Goal: Task Accomplishment & Management: Use online tool/utility

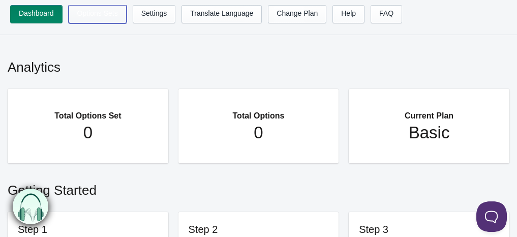
click at [94, 22] on link "Options Sets" at bounding box center [98, 14] width 58 height 18
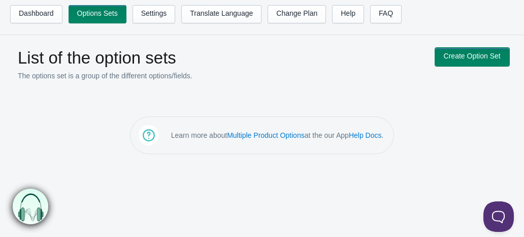
click at [457, 53] on link "Create Option Set" at bounding box center [472, 57] width 74 height 18
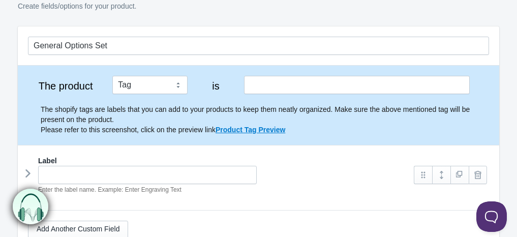
scroll to position [70, 0]
click at [176, 87] on select "Tag Vendor Type URL Handle All Products" at bounding box center [149, 84] width 75 height 18
click at [205, 83] on label "is" at bounding box center [216, 85] width 38 height 10
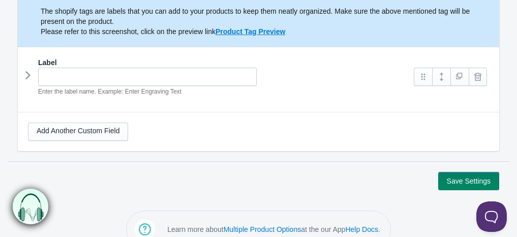
scroll to position [168, 0]
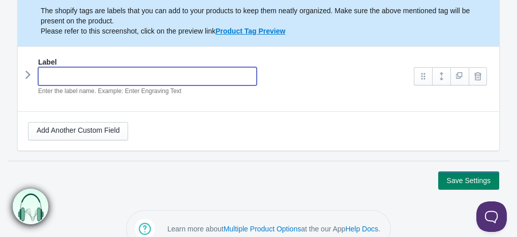
click at [151, 70] on input "text" at bounding box center [147, 76] width 218 height 18
click at [276, 90] on div "Bus Compact Enter the label name. Example: Enter Engraving Text" at bounding box center [216, 81] width 376 height 29
type input "Bus Compact"
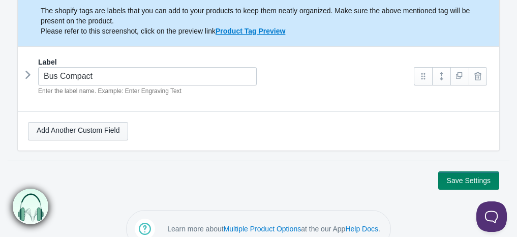
click at [96, 128] on link "Add Another Custom Field" at bounding box center [78, 131] width 100 height 18
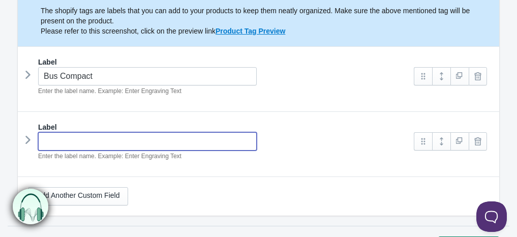
click at [97, 133] on input "text" at bounding box center [147, 141] width 218 height 18
type input "Matratze"
click at [418, 75] on link at bounding box center [423, 76] width 18 height 18
click at [418, 82] on link at bounding box center [423, 76] width 18 height 18
click at [28, 72] on icon at bounding box center [28, 74] width 0 height 15
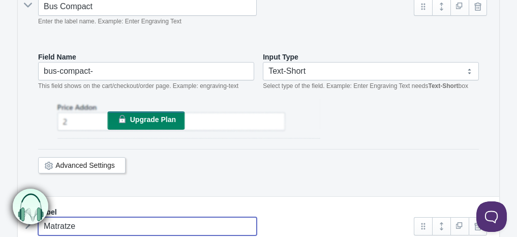
scroll to position [239, 0]
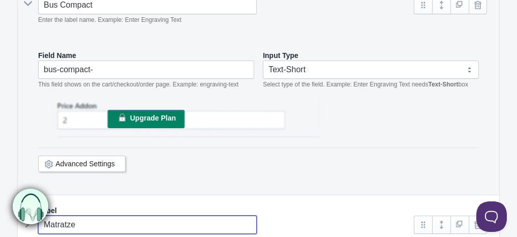
click at [148, 115] on span "Upgrade Plan" at bounding box center [153, 118] width 46 height 8
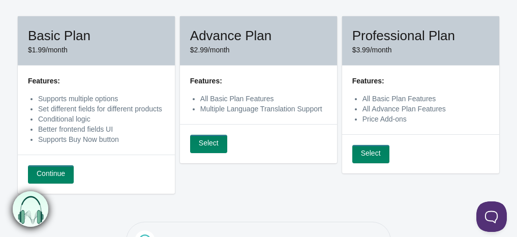
scroll to position [92, 0]
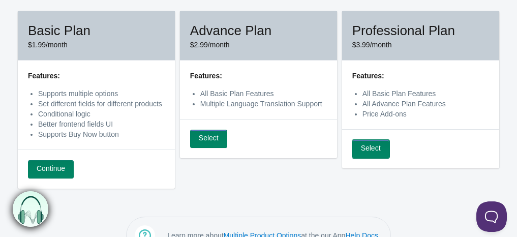
click at [375, 148] on link "Select" at bounding box center [370, 149] width 37 height 18
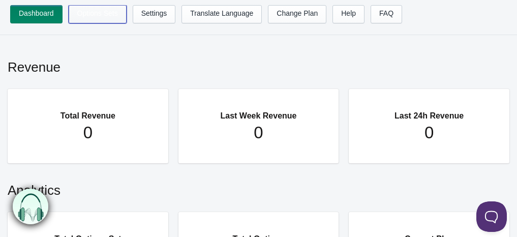
click at [108, 14] on link "Options Sets" at bounding box center [98, 14] width 58 height 18
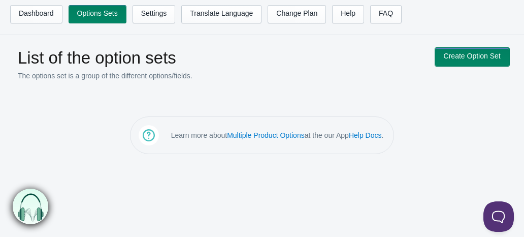
click at [461, 51] on link "Create Option Set" at bounding box center [472, 57] width 74 height 18
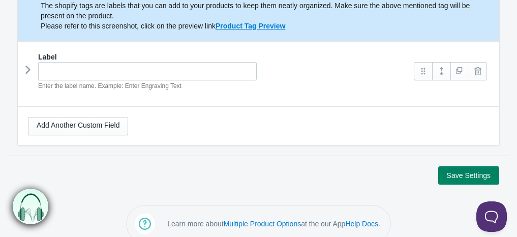
scroll to position [174, 0]
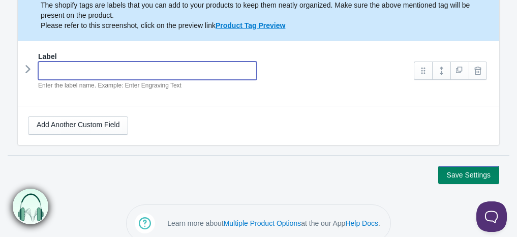
click at [74, 71] on input "text" at bounding box center [147, 70] width 218 height 18
type input "Bus Compact"
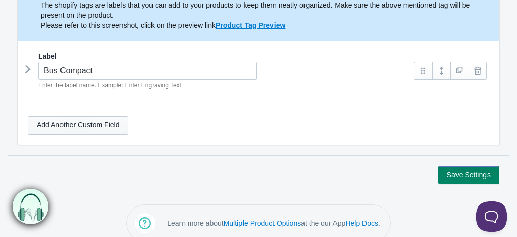
click at [93, 130] on link "Add Another Custom Field" at bounding box center [78, 125] width 100 height 18
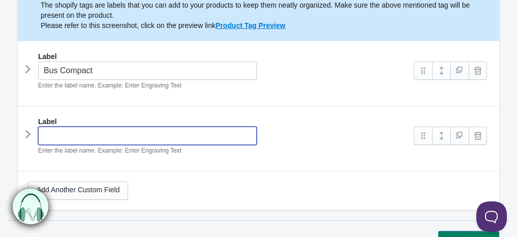
click at [96, 134] on input "text" at bounding box center [147, 136] width 218 height 18
click at [28, 72] on icon at bounding box center [28, 68] width 0 height 15
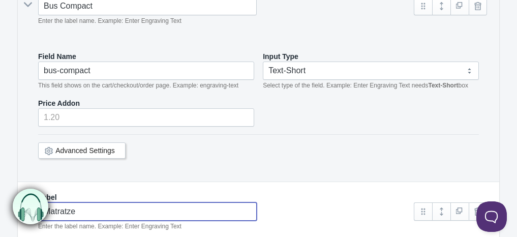
scroll to position [243, 0]
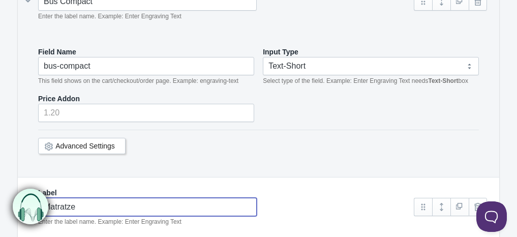
type input "Matratze"
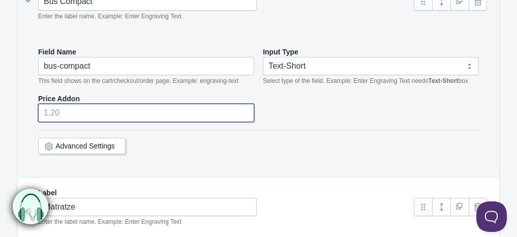
click at [103, 110] on input "number" at bounding box center [146, 113] width 216 height 18
type input "1"
click at [117, 144] on div "Advanced Settings" at bounding box center [81, 146] width 87 height 16
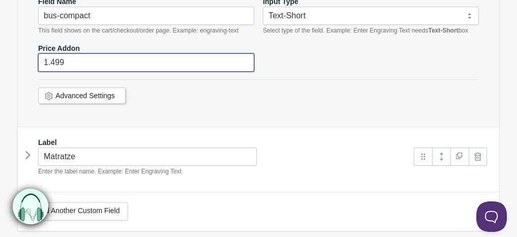
scroll to position [295, 0]
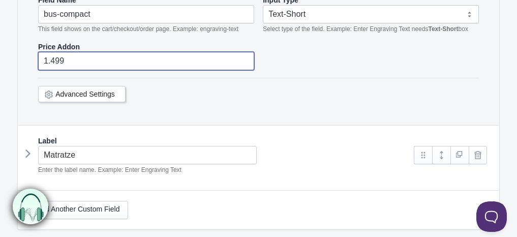
click at [100, 90] on link "Advanced Settings" at bounding box center [84, 94] width 59 height 8
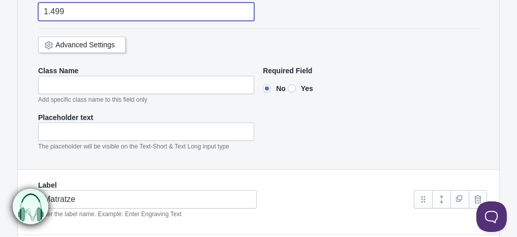
scroll to position [345, 0]
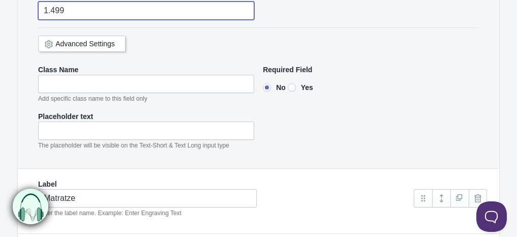
type input "1.499"
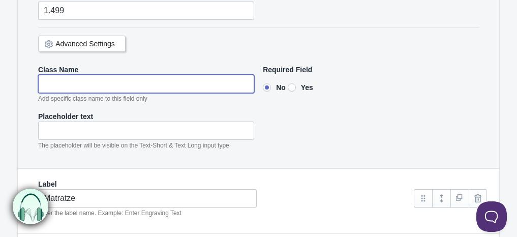
click at [103, 80] on input"] "text" at bounding box center [146, 84] width 216 height 18
type input"] "Test Class Name"
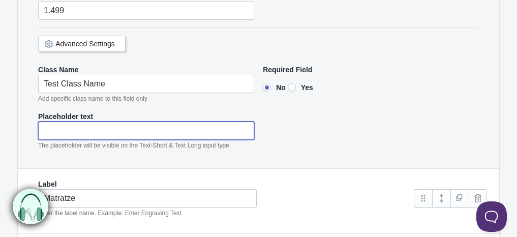
click at [103, 132] on input"] "text" at bounding box center [146, 130] width 216 height 18
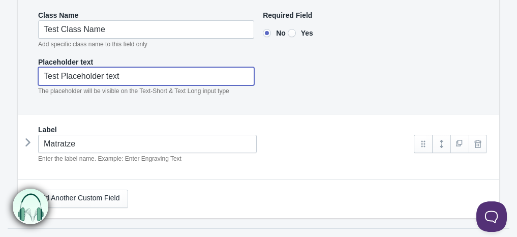
scroll to position [405, 0]
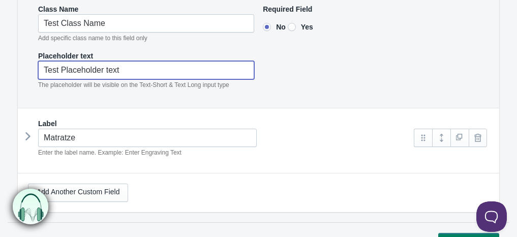
click at [28, 135] on icon at bounding box center [28, 136] width 0 height 15
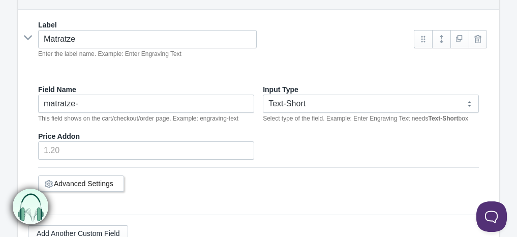
scroll to position [505, 0]
type input"] "Test Placeholder text"
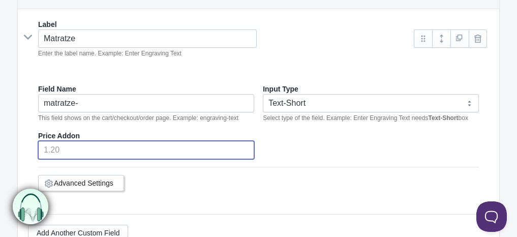
click at [101, 142] on input "number" at bounding box center [146, 150] width 216 height 18
click at [262, 187] on div "Advanced Settings" at bounding box center [258, 181] width 441 height 29
click at [324, 188] on div "Advanced Settings" at bounding box center [258, 181] width 441 height 29
click at [244, 148] on input "298.99" at bounding box center [146, 150] width 216 height 18
click at [321, 177] on div "Advanced Settings" at bounding box center [258, 181] width 441 height 29
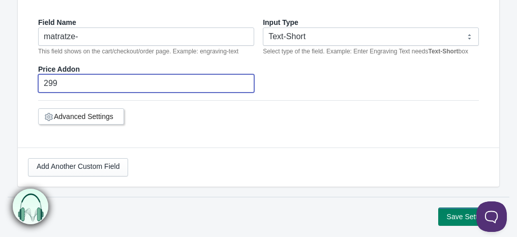
scroll to position [621, 0]
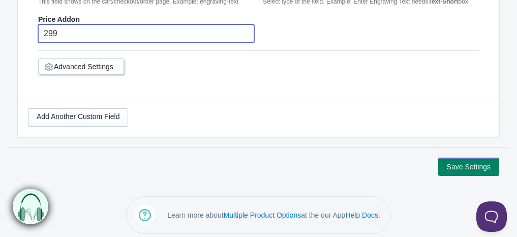
type input "299"
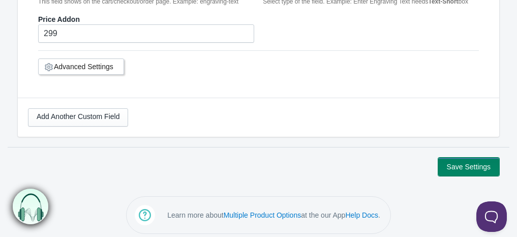
click at [477, 160] on button "Save Settings" at bounding box center [468, 167] width 61 height 18
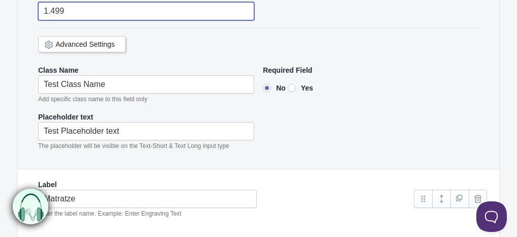
click at [50, 9] on input "1.499" at bounding box center [146, 11] width 216 height 18
click at [357, 34] on div "Advanced Settings" at bounding box center [258, 42] width 441 height 29
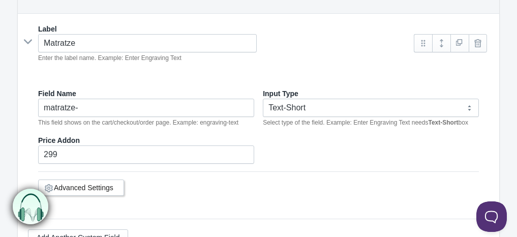
scroll to position [621, 0]
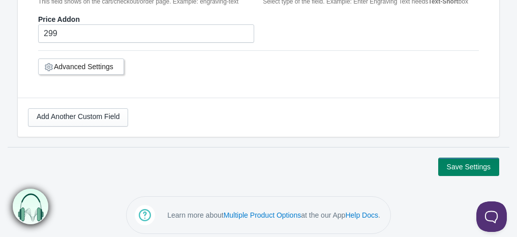
type input "1499"
click at [461, 162] on button "Save Settings" at bounding box center [468, 167] width 61 height 18
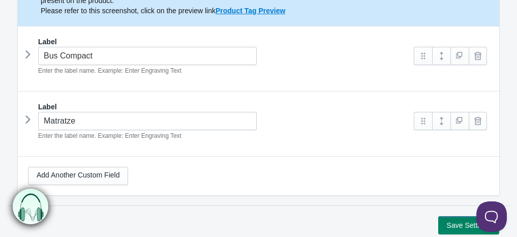
scroll to position [189, 0]
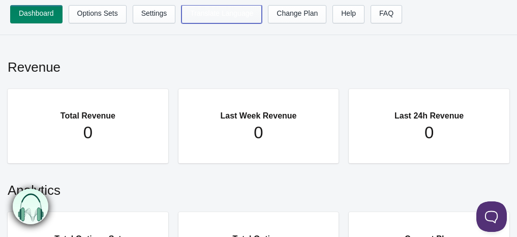
click at [190, 15] on link "Translate Language" at bounding box center [221, 14] width 80 height 18
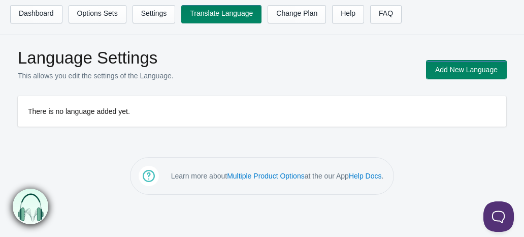
click at [448, 64] on button "Add New Language" at bounding box center [467, 69] width 80 height 18
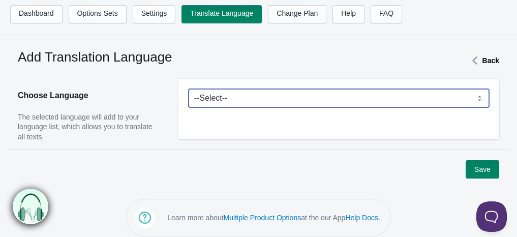
click at [418, 103] on select "--Select-- Afrikaans Akan Albanian Amharic Arabic Armenian Assamese Azerbaijani…" at bounding box center [338, 98] width 300 height 18
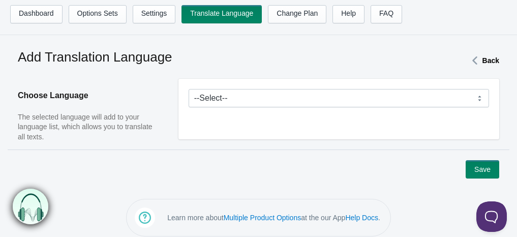
click at [164, 77] on main "Add Translation Language Back Choose Language The selected language will add to…" at bounding box center [258, 111] width 517 height 133
click at [153, 18] on link "Settings" at bounding box center [154, 14] width 43 height 18
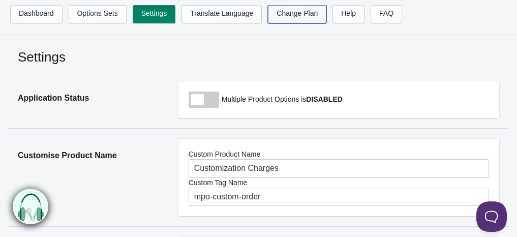
click at [309, 13] on link "Change Plan" at bounding box center [297, 14] width 58 height 18
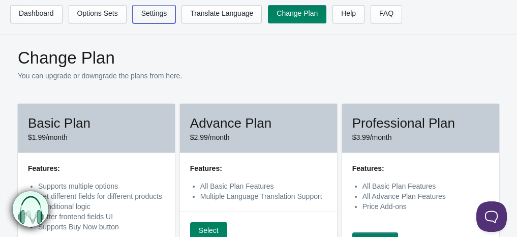
click at [167, 14] on link "Settings" at bounding box center [154, 14] width 43 height 18
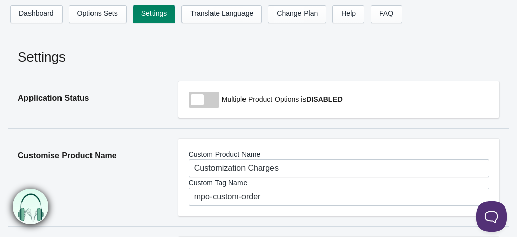
click at [202, 104] on span at bounding box center [203, 99] width 30 height 16
click at [190, 101] on input "checkbox" at bounding box center [188, 100] width 1 height 1
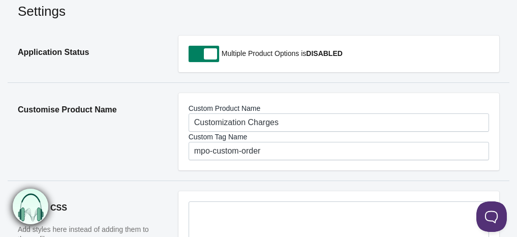
scroll to position [45, 0]
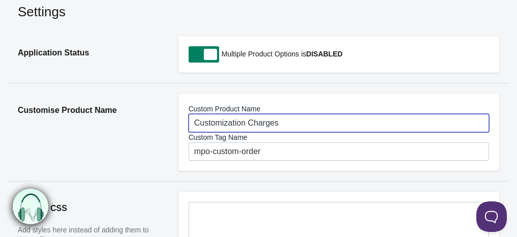
click at [216, 119] on input "Customization Charges" at bounding box center [338, 123] width 300 height 18
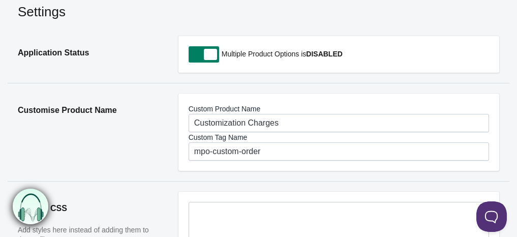
click at [205, 51] on span at bounding box center [203, 54] width 30 height 16
click at [190, 54] on input "checkbox" at bounding box center [188, 54] width 1 height 1
checkbox input "false"
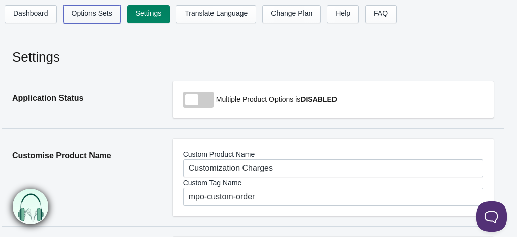
click at [89, 21] on link "Options Sets" at bounding box center [92, 14] width 58 height 18
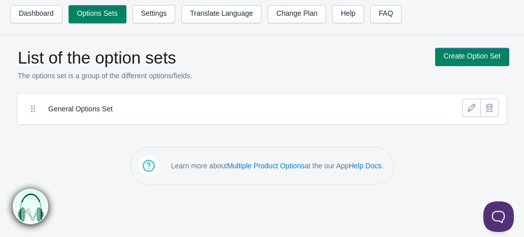
click at [38, 111] on icon at bounding box center [33, 109] width 10 height 10
click at [469, 107] on link at bounding box center [471, 108] width 18 height 18
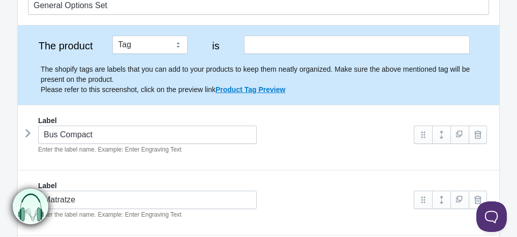
scroll to position [70, 0]
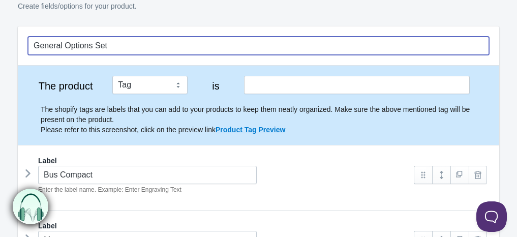
click at [141, 46] on input "General Options Set" at bounding box center [258, 46] width 461 height 18
type input "General"
type input "FlexBox Bus Compact"
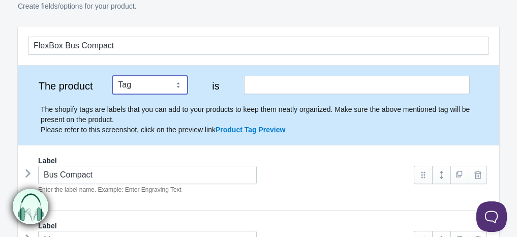
click at [176, 84] on select "Tag Vendor Type URL Handle All Products" at bounding box center [149, 85] width 75 height 18
select select "4"
click at [112, 76] on select "Tag Vendor Type URL Handle All Products" at bounding box center [149, 85] width 75 height 18
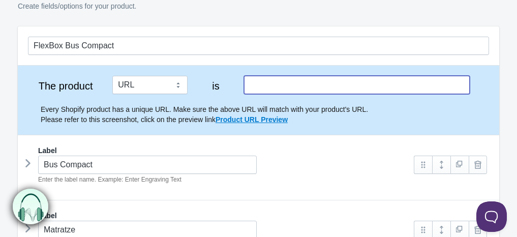
click at [281, 84] on input "text" at bounding box center [357, 85] width 226 height 18
paste input "[URL][DOMAIN_NAME]"
click at [364, 137] on div "Label Bus Compact Enter the label name. Example: Enter Engraving Text Image" at bounding box center [258, 167] width 481 height 65
type input "[URL][DOMAIN_NAME]"
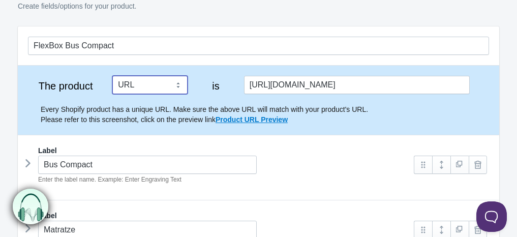
click at [166, 88] on select "Tag Vendor Type URL Handle All Products" at bounding box center [149, 85] width 75 height 18
click at [112, 76] on select "Tag Vendor Type URL Handle All Products" at bounding box center [149, 85] width 75 height 18
click at [155, 152] on div "Label" at bounding box center [258, 150] width 461 height 10
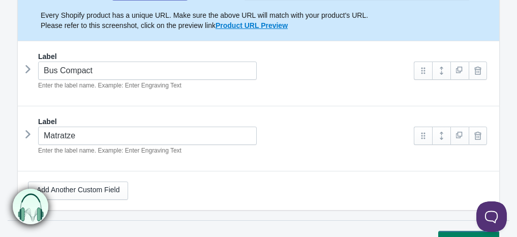
scroll to position [169, 0]
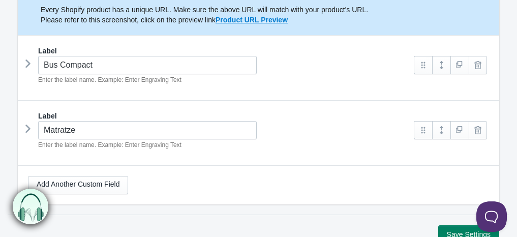
click at [28, 62] on icon at bounding box center [28, 63] width 0 height 15
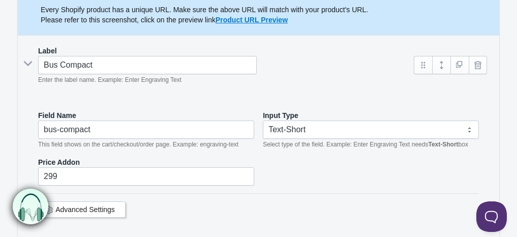
click at [95, 205] on link "Advanced Settings" at bounding box center [84, 209] width 59 height 8
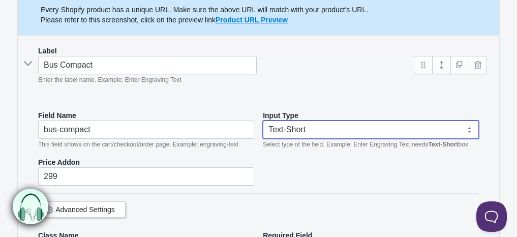
click at [376, 129] on select "Text-Short Text-Long Radio button Drop-down select Image Checkbox Datepicker" at bounding box center [371, 129] width 216 height 18
click at [323, 61] on div "Bus Compact Enter the label name. Example: Enter Engraving Text" at bounding box center [216, 70] width 376 height 29
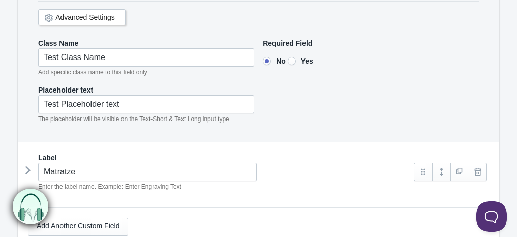
scroll to position [472, 0]
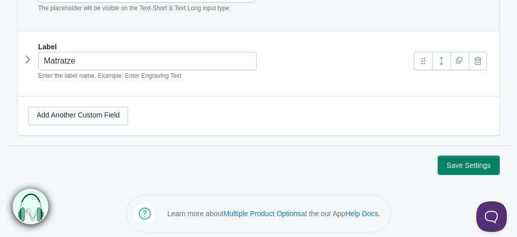
click at [465, 166] on button "Save Settings" at bounding box center [468, 165] width 61 height 18
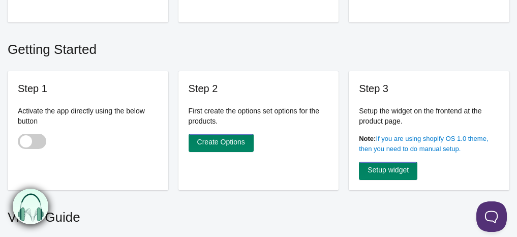
scroll to position [267, 0]
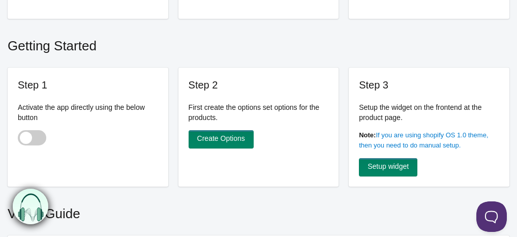
click at [30, 137] on span at bounding box center [32, 137] width 28 height 15
click at [19, 138] on input "checkbox" at bounding box center [18, 138] width 1 height 1
checkbox input "true"
click at [218, 141] on link "Create Options" at bounding box center [220, 139] width 65 height 18
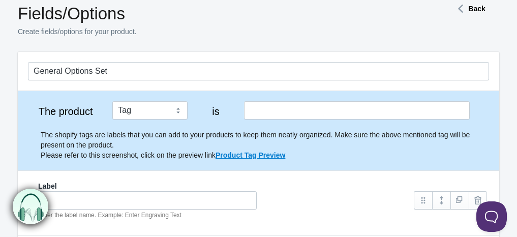
scroll to position [45, 0]
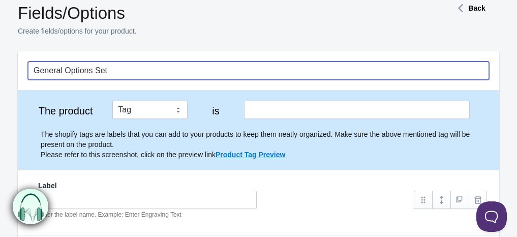
click at [204, 72] on input "General Options Set" at bounding box center [258, 70] width 461 height 18
drag, startPoint x: 141, startPoint y: 69, endPoint x: 24, endPoint y: 76, distance: 117.1
click at [24, 76] on div "General Options Set" at bounding box center [258, 70] width 481 height 39
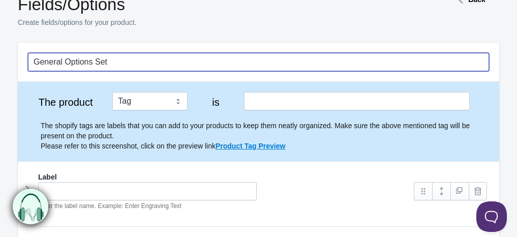
scroll to position [53, 0]
type input "FlexBox Bus Compact"
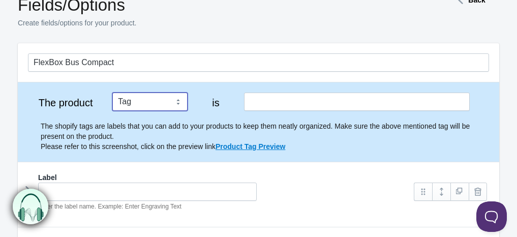
click at [158, 96] on select "Tag Vendor Type URL Handle All Products" at bounding box center [149, 101] width 75 height 18
select select "4"
click at [112, 92] on select "Tag Vendor Type URL Handle All Products" at bounding box center [149, 101] width 75 height 18
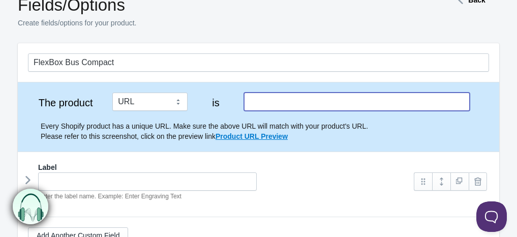
click at [265, 100] on input "text" at bounding box center [357, 101] width 226 height 18
paste input "[URL][DOMAIN_NAME]"
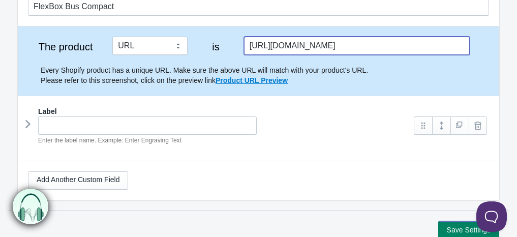
click at [28, 125] on icon at bounding box center [28, 123] width 0 height 15
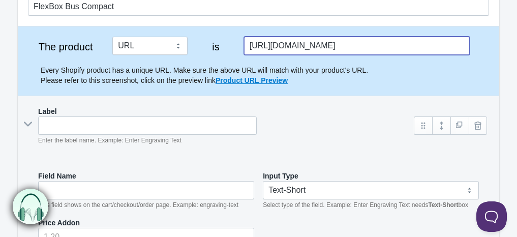
type input "[URL][DOMAIN_NAME]"
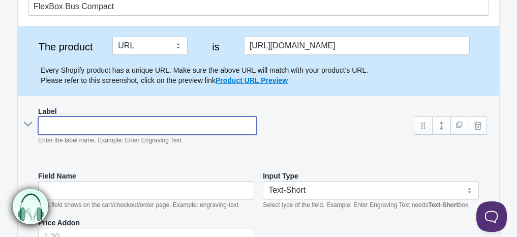
click at [78, 125] on input "text" at bounding box center [147, 125] width 218 height 18
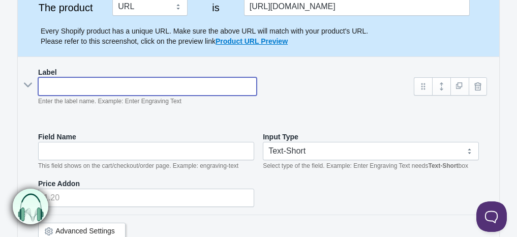
scroll to position [154, 0]
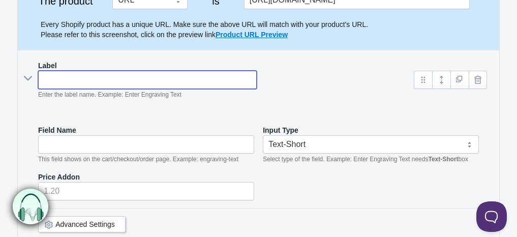
click at [72, 80] on input "text" at bounding box center [147, 80] width 218 height 18
type input "Bus Compact"
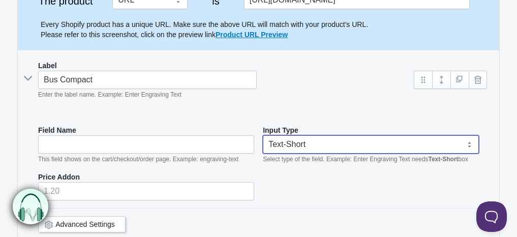
type input "299"
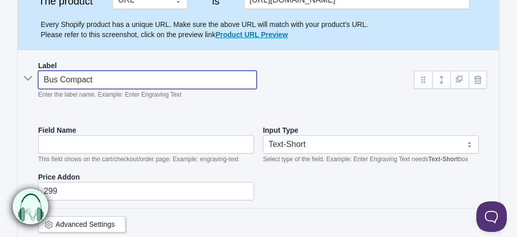
type input "bus-compact"
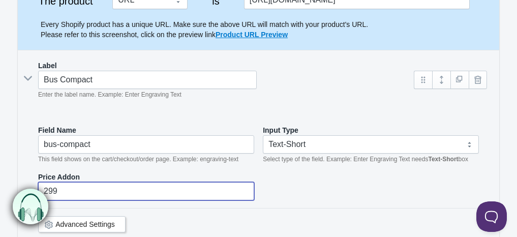
click at [83, 184] on input "299" at bounding box center [146, 191] width 216 height 18
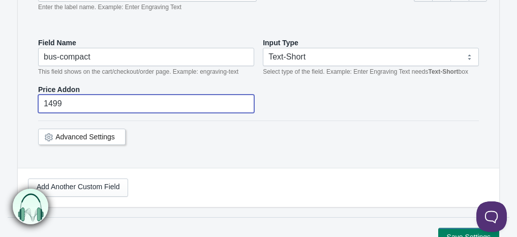
scroll to position [245, 0]
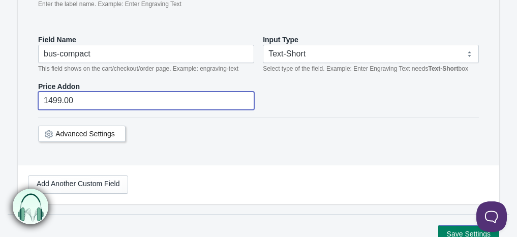
click at [197, 141] on div "Advanced Settings" at bounding box center [258, 131] width 441 height 29
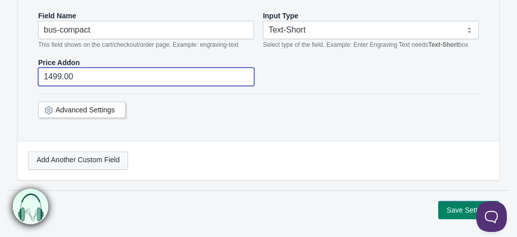
type input "1499.00"
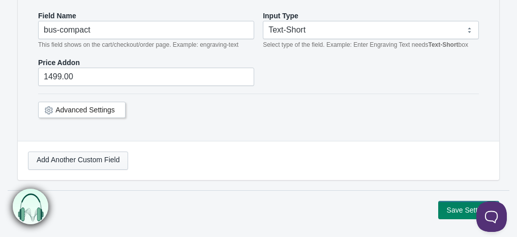
click at [112, 165] on link "Add Another Custom Field" at bounding box center [78, 160] width 100 height 18
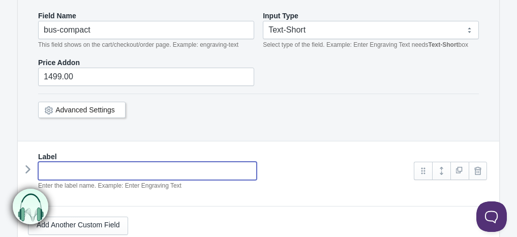
click at [89, 169] on input "text" at bounding box center [147, 171] width 218 height 18
type input "Matratze"
type input "matratze-"
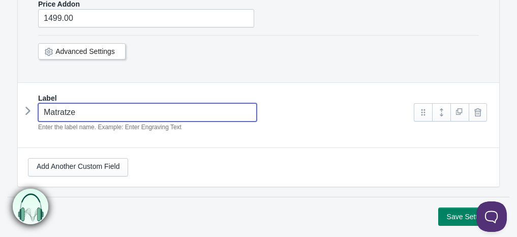
scroll to position [334, 0]
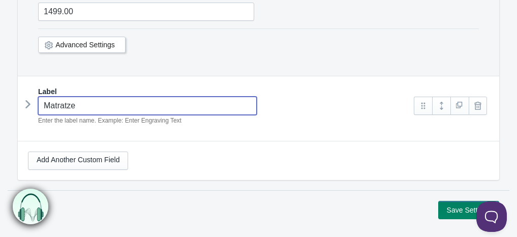
click at [28, 103] on icon at bounding box center [28, 104] width 0 height 15
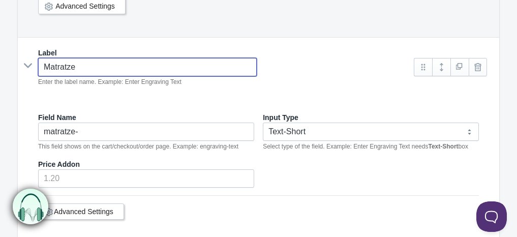
scroll to position [379, 0]
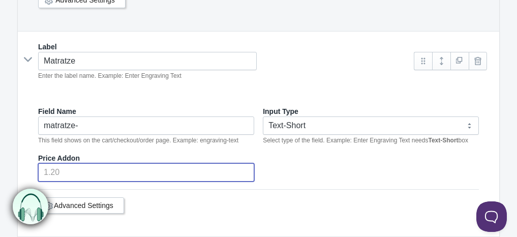
click at [81, 166] on input "number" at bounding box center [146, 172] width 216 height 18
type input "299"
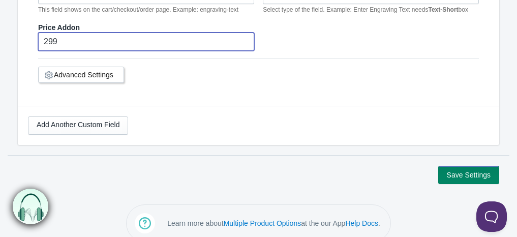
scroll to position [511, 0]
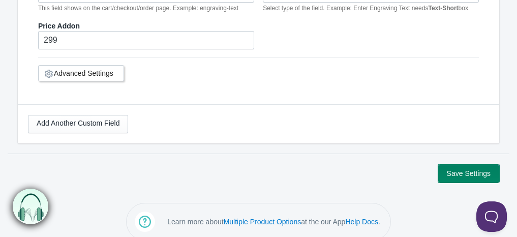
click at [482, 165] on button "Save Settings" at bounding box center [468, 173] width 61 height 18
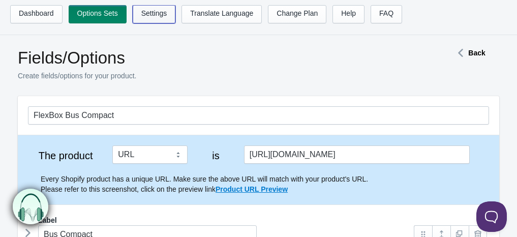
click at [153, 14] on link "Settings" at bounding box center [154, 14] width 43 height 18
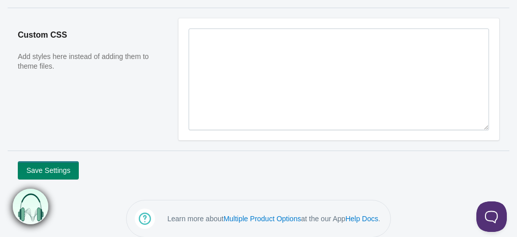
scroll to position [228, 0]
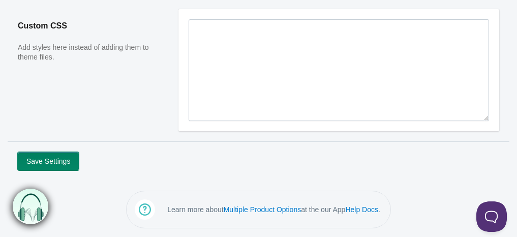
click at [54, 156] on button "Save Settings" at bounding box center [48, 161] width 61 height 18
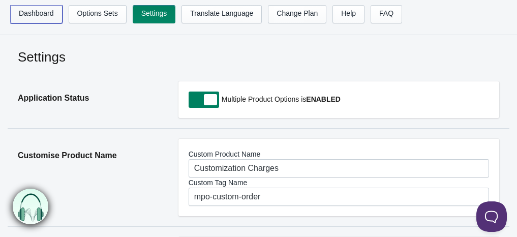
click at [37, 15] on link "Dashboard" at bounding box center [36, 14] width 52 height 18
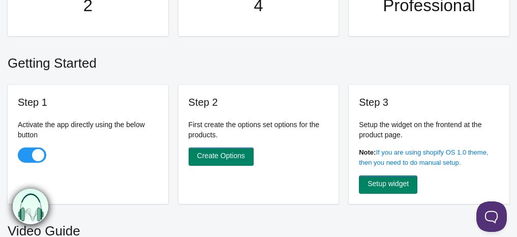
scroll to position [250, 0]
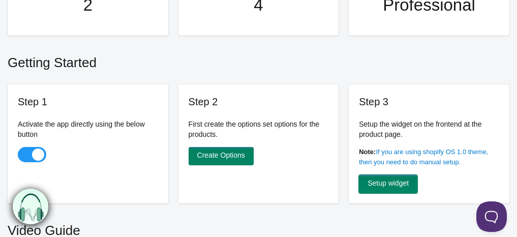
click at [389, 179] on link "Setup widget" at bounding box center [388, 184] width 58 height 18
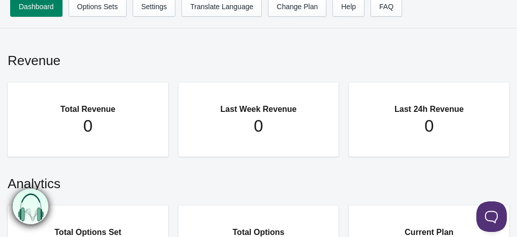
scroll to position [0, 0]
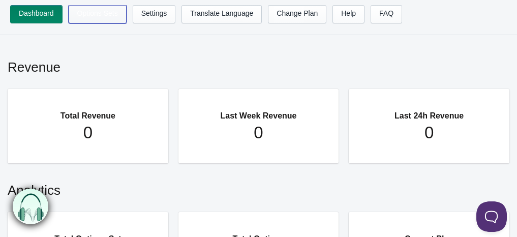
click at [91, 9] on link "Options Sets" at bounding box center [98, 14] width 58 height 18
click at [303, 65] on h2 "Revenue" at bounding box center [258, 65] width 501 height 34
click at [301, 22] on link "Change Plan" at bounding box center [297, 14] width 58 height 18
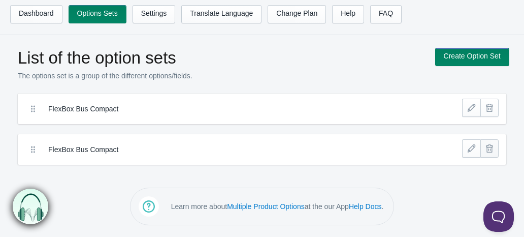
click at [489, 148] on link at bounding box center [490, 148] width 18 height 18
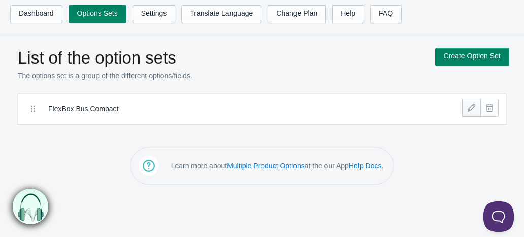
click at [469, 108] on link at bounding box center [471, 108] width 18 height 18
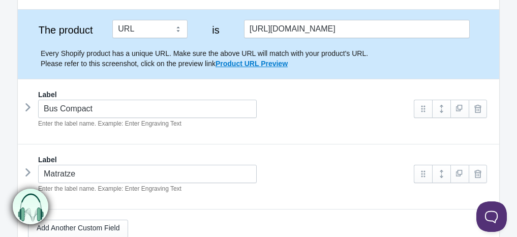
scroll to position [133, 0]
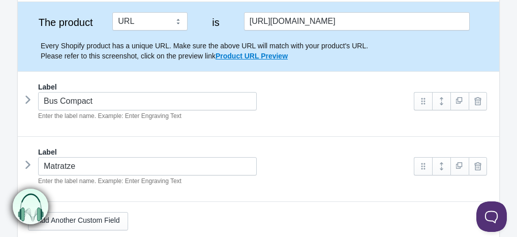
click at [28, 99] on icon at bounding box center [28, 99] width 0 height 15
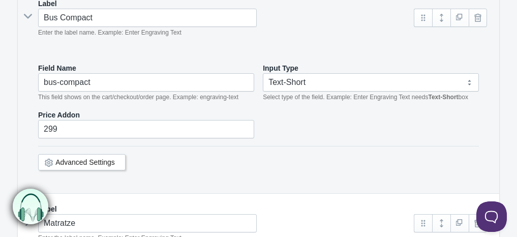
scroll to position [217, 0]
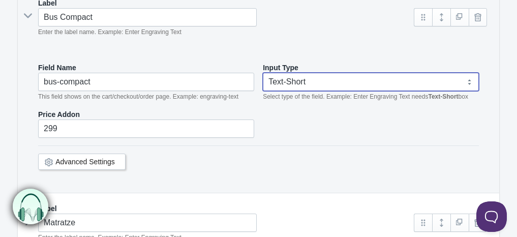
click at [469, 78] on select "Text-Short Text-Long Radio button Drop-down select Image Checkbox Datepicker" at bounding box center [371, 82] width 216 height 18
select select "6"
click at [263, 73] on select "Text-Short Text-Long Radio button Drop-down select Image Checkbox Datepicker" at bounding box center [371, 82] width 216 height 18
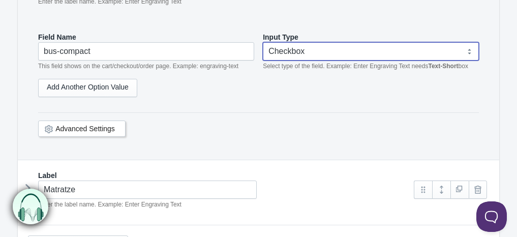
scroll to position [248, 0]
click at [99, 88] on link "Add Another Option Value" at bounding box center [87, 87] width 99 height 18
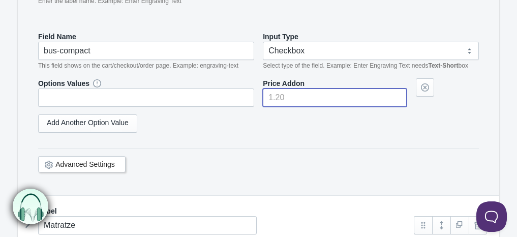
click at [307, 96] on input"] "number" at bounding box center [335, 97] width 144 height 18
click at [334, 104] on div "Options Values Price Addon 1499.00 Add Another Option Value" at bounding box center [258, 109] width 441 height 62
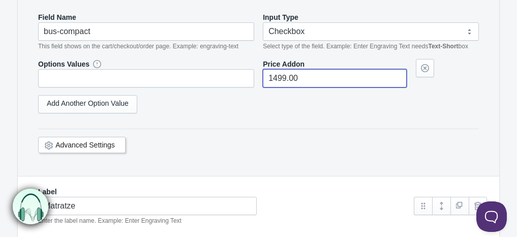
scroll to position [246, 0]
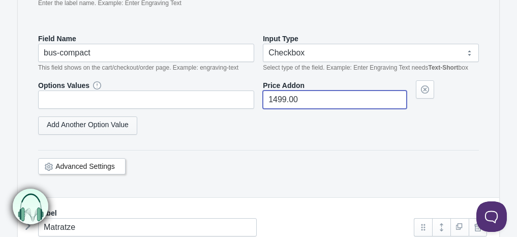
click at [102, 124] on link "Add Another Option Value" at bounding box center [87, 125] width 99 height 18
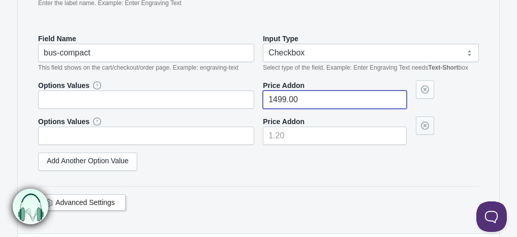
click at [426, 121] on link at bounding box center [425, 125] width 18 height 18
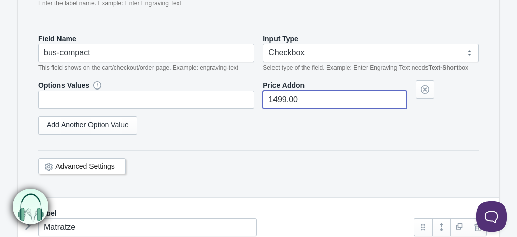
type input"] "1499.00"
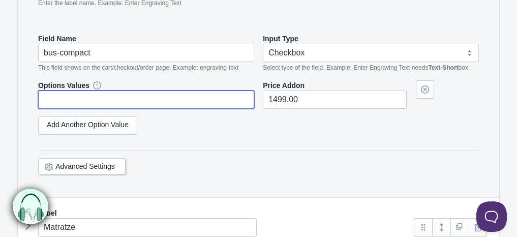
click at [191, 99] on input "text" at bounding box center [146, 99] width 216 height 18
click at [97, 85] on icon at bounding box center [97, 85] width 0 height 0
click at [91, 96] on input "text" at bounding box center [146, 99] width 216 height 18
type input "b"
click at [155, 129] on div "Add Another Option Value" at bounding box center [258, 125] width 441 height 18
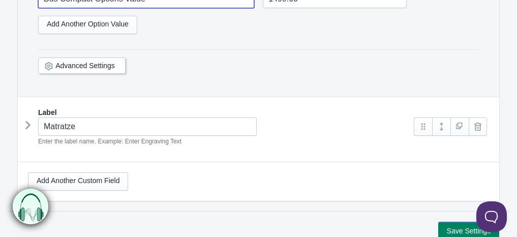
scroll to position [348, 0]
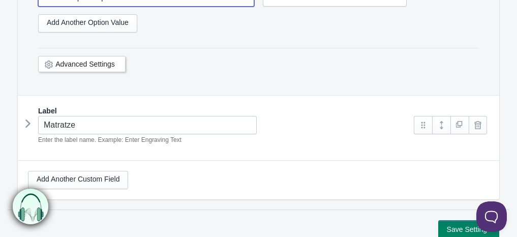
type input "Bus Compact Options Value"
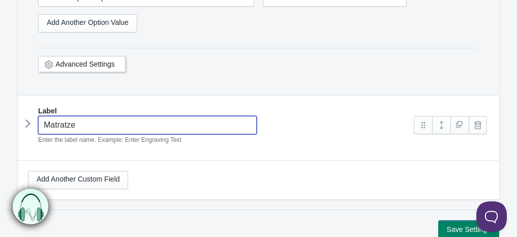
click at [89, 123] on input "Matratze" at bounding box center [147, 125] width 218 height 18
click at [28, 122] on icon at bounding box center [28, 123] width 0 height 15
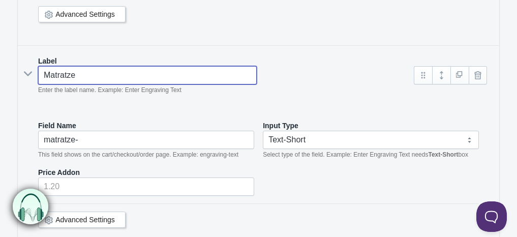
scroll to position [403, 0]
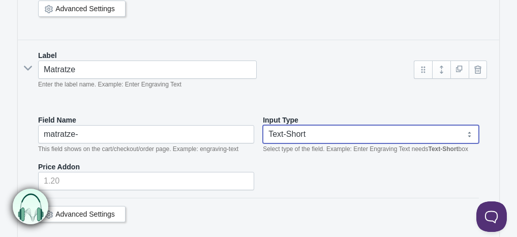
click at [365, 129] on select "Text-Short Text-Long Radio button Drop-down select Image Checkbox Datepicker" at bounding box center [371, 134] width 216 height 18
select select "6"
click at [263, 125] on select "Text-Short Text-Long Radio button Drop-down select Image Checkbox Datepicker" at bounding box center [371, 134] width 216 height 18
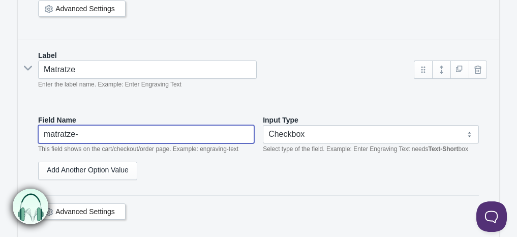
click at [136, 131] on input "matratze-" at bounding box center [146, 134] width 216 height 18
click at [334, 195] on p at bounding box center [258, 195] width 441 height 1
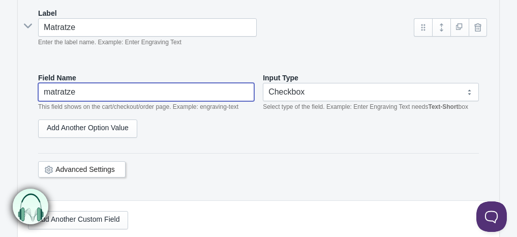
scroll to position [446, 0]
click at [111, 119] on link "Add Another Option Value" at bounding box center [87, 128] width 99 height 18
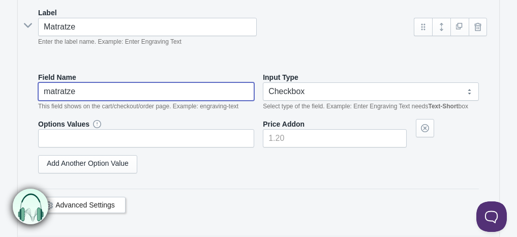
type input "matratze"
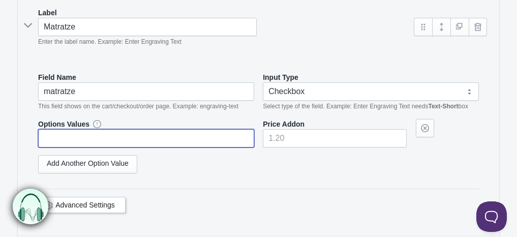
click at [113, 132] on input "text" at bounding box center [146, 138] width 216 height 18
type input "Matratze"
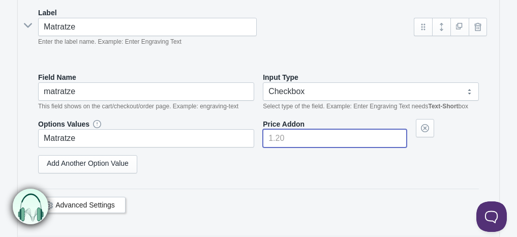
click at [278, 142] on input"] "number" at bounding box center [335, 138] width 144 height 18
click at [321, 161] on div "Add Another Option Value" at bounding box center [258, 164] width 441 height 18
click at [320, 162] on div "Add Another Option Value" at bounding box center [258, 164] width 441 height 18
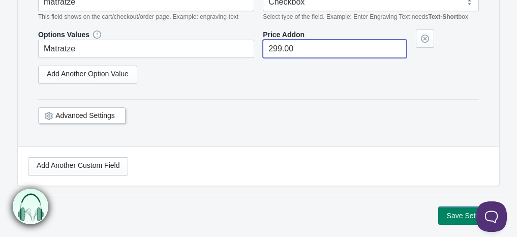
type input"] "299.00"
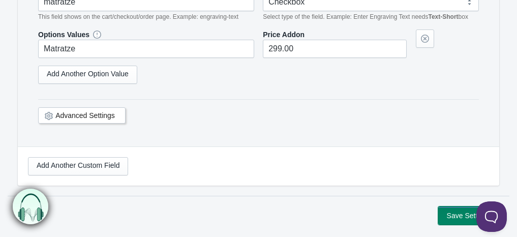
click at [453, 207] on button "Save Settings" at bounding box center [468, 215] width 61 height 18
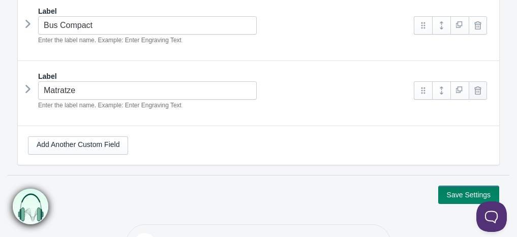
click at [483, 90] on link at bounding box center [477, 90] width 18 height 18
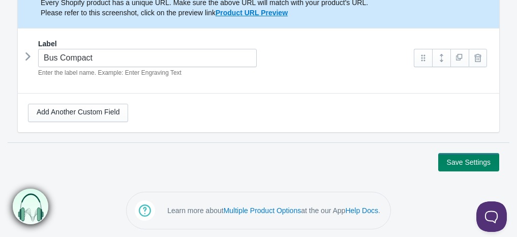
click at [28, 58] on icon at bounding box center [28, 56] width 0 height 15
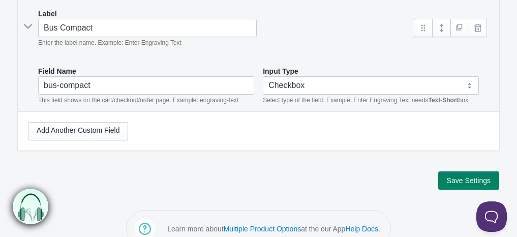
scroll to position [209, 0]
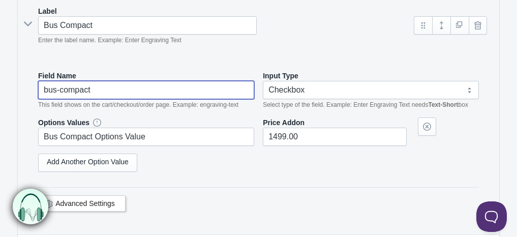
drag, startPoint x: 114, startPoint y: 88, endPoint x: 22, endPoint y: 93, distance: 92.1
click at [22, 93] on div "Label Bus Compact Enter the label name. Example: Enter Engraving Text Image" at bounding box center [258, 115] width 481 height 238
type input "Bus Compact"
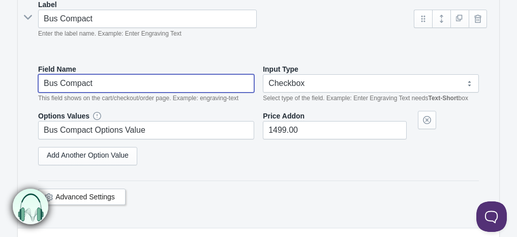
scroll to position [216, 0]
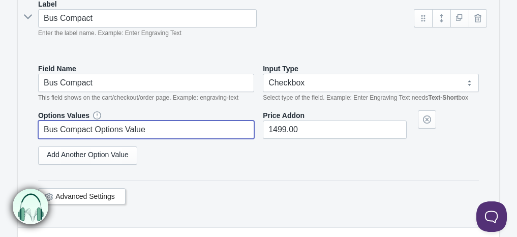
drag, startPoint x: 155, startPoint y: 130, endPoint x: 96, endPoint y: 127, distance: 60.1
click at [96, 127] on input "Bus Compact Options Value" at bounding box center [146, 129] width 216 height 18
click at [329, 174] on div "Field Name Bus Compact This field shows on the cart/checkout/order page. Exampl…" at bounding box center [258, 140] width 461 height 174
click at [52, 152] on link "Add Another Option Value" at bounding box center [87, 155] width 99 height 18
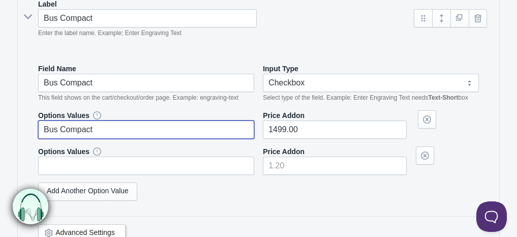
type input "Bus Compact"
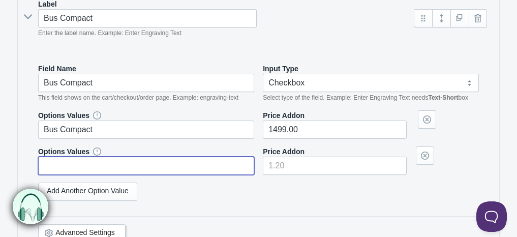
click at [51, 162] on input "text" at bounding box center [146, 165] width 216 height 18
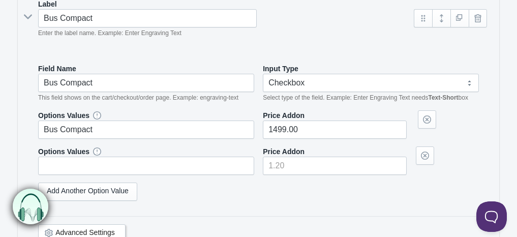
click at [9, 95] on section "FlexBox Bus Compact The product Tag Vendor Type URL Handle All Products is http…" at bounding box center [258, 96] width 501 height 432
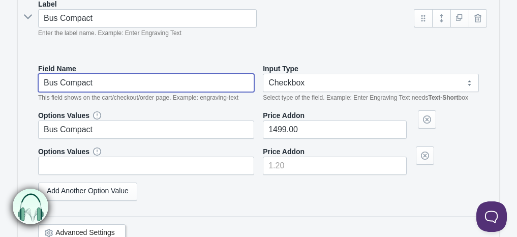
drag, startPoint x: 102, startPoint y: 87, endPoint x: 17, endPoint y: 78, distance: 85.4
click at [17, 78] on section "FlexBox Bus Compact The product Tag Vendor Type URL Handle All Products is http…" at bounding box center [258, 96] width 501 height 432
type input "FlexBox"
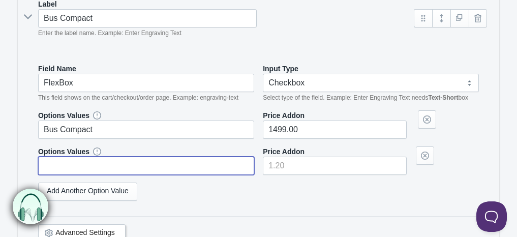
click at [72, 164] on input "text" at bounding box center [146, 165] width 216 height 18
type input "Matratze"
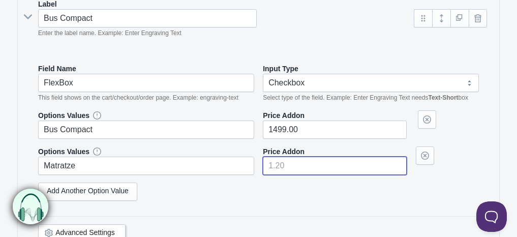
click at [273, 165] on input"] "number" at bounding box center [335, 165] width 144 height 18
click at [268, 190] on div "Add Another Option Value" at bounding box center [258, 191] width 441 height 18
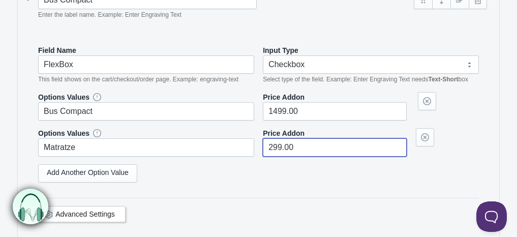
scroll to position [235, 0]
type input"] "299.00"
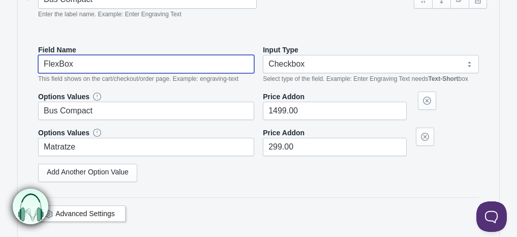
click at [98, 62] on input "FlexBox" at bounding box center [146, 64] width 216 height 18
click at [204, 189] on div "Field Name FlexBox Bus Compact This field shows on the cart/checkout/order page…" at bounding box center [258, 140] width 461 height 210
type input "FlexBox Bus Compact"
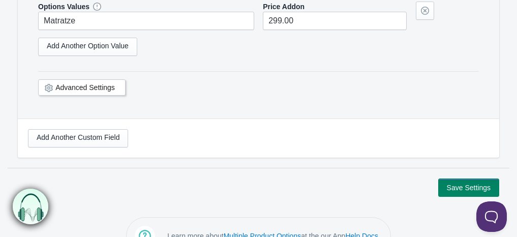
scroll to position [370, 0]
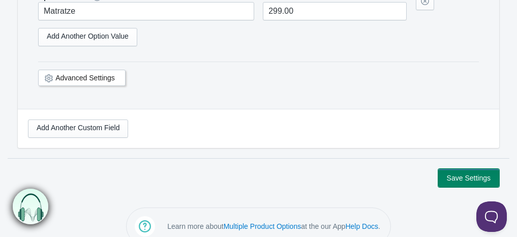
click at [459, 178] on button "Save Settings" at bounding box center [468, 178] width 61 height 18
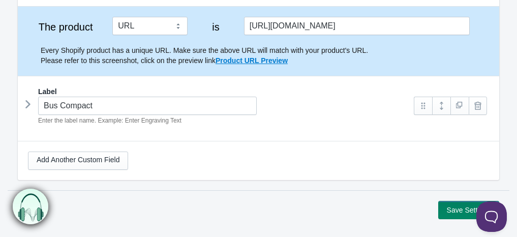
scroll to position [133, 0]
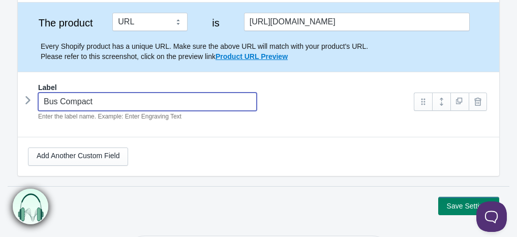
drag, startPoint x: 112, startPoint y: 104, endPoint x: 36, endPoint y: 100, distance: 75.8
click at [36, 100] on div "Bus Compact Enter the label name. Example: Enter Engraving Text" at bounding box center [216, 106] width 376 height 29
type input "Ausstattung"
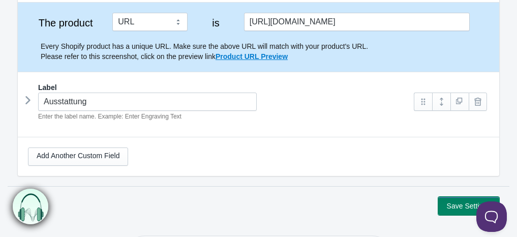
click at [457, 206] on button "Save Settings" at bounding box center [468, 206] width 61 height 18
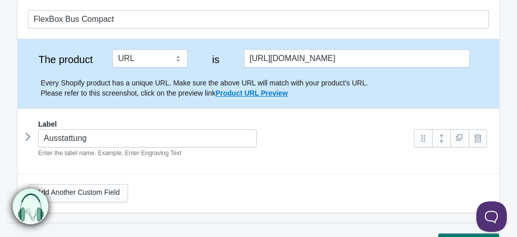
scroll to position [176, 0]
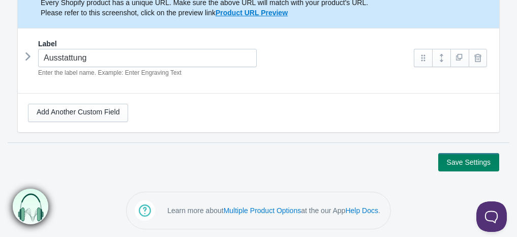
click at [28, 57] on icon at bounding box center [28, 56] width 0 height 15
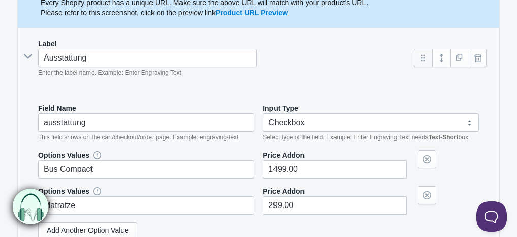
click at [425, 53] on link at bounding box center [423, 58] width 18 height 18
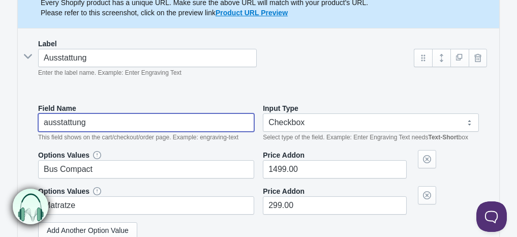
drag, startPoint x: 103, startPoint y: 122, endPoint x: 17, endPoint y: 128, distance: 85.6
click at [18, 128] on div "Label Ausstattung Enter the label name. Example: Enter Engraving Text Image" at bounding box center [258, 165] width 481 height 274
click at [207, 84] on div "Label Ausstattung Enter the label name. Example: Enter Engraving Text Image" at bounding box center [258, 165] width 481 height 274
click at [320, 76] on div "Label Ausstattung Enter the label name. Example: Enter Engraving Text" at bounding box center [258, 62] width 461 height 47
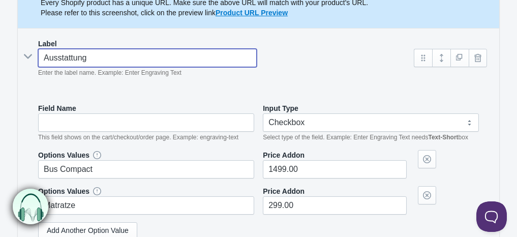
click at [212, 62] on input "Ausstattung" at bounding box center [147, 58] width 218 height 18
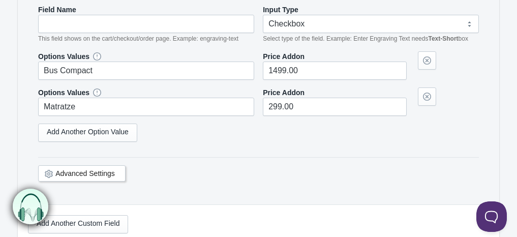
scroll to position [314, 0]
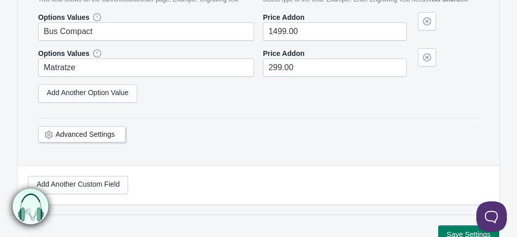
click at [118, 132] on div "Advanced Settings" at bounding box center [81, 134] width 87 height 16
click at [491, 214] on button at bounding box center [489, 214] width 30 height 30
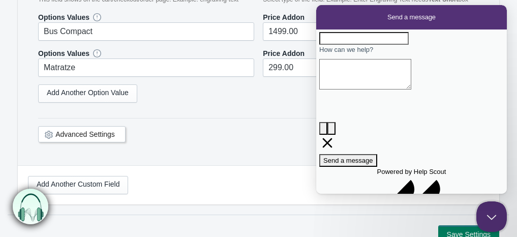
scroll to position [0, 0]
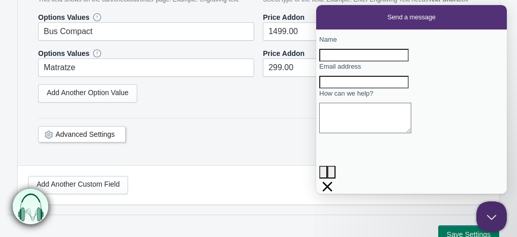
click at [193, 154] on div "Field Name This field shows on the cart/checkout/order page. Example: engraving…" at bounding box center [258, 60] width 461 height 210
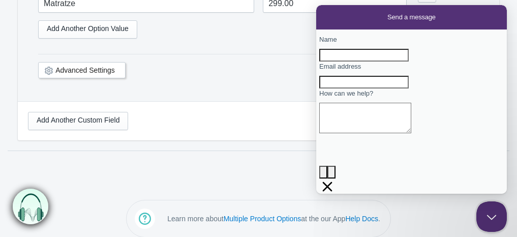
scroll to position [379, 0]
click at [487, 210] on button "Close Beacon popover" at bounding box center [489, 214] width 30 height 30
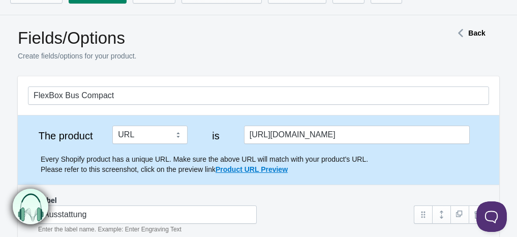
scroll to position [0, 0]
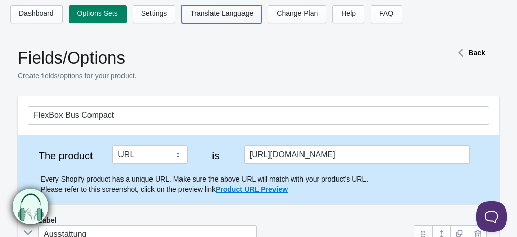
click at [207, 14] on link "Translate Language" at bounding box center [221, 14] width 80 height 18
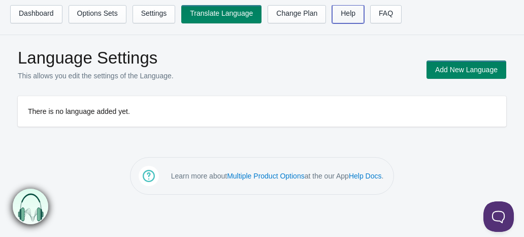
click at [339, 21] on link "Help" at bounding box center [348, 14] width 32 height 18
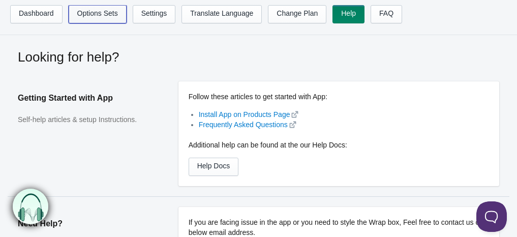
click at [116, 10] on link "Options Sets" at bounding box center [98, 14] width 58 height 18
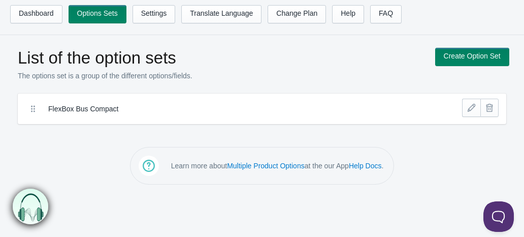
click at [33, 108] on icon at bounding box center [33, 109] width 10 height 10
click at [472, 112] on link at bounding box center [471, 108] width 18 height 18
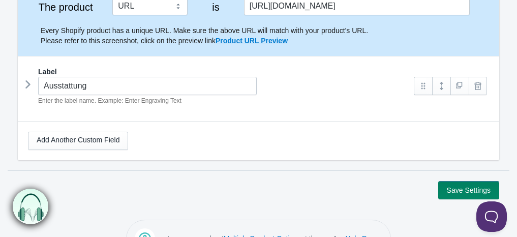
scroll to position [151, 0]
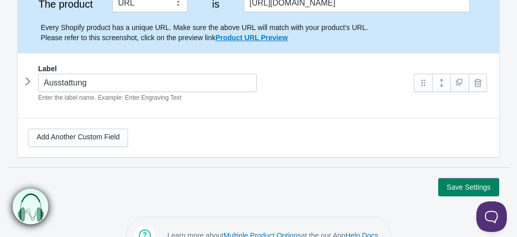
click at [28, 82] on icon at bounding box center [28, 81] width 0 height 15
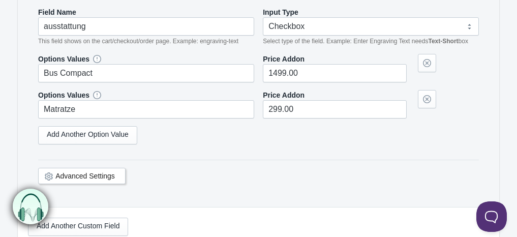
scroll to position [277, 0]
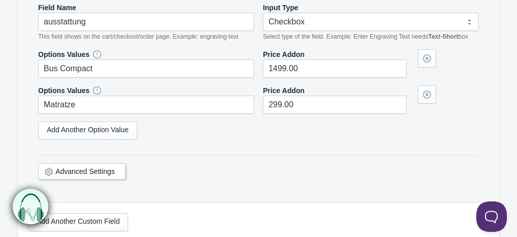
click at [97, 167] on link "Advanced Settings" at bounding box center [84, 171] width 59 height 8
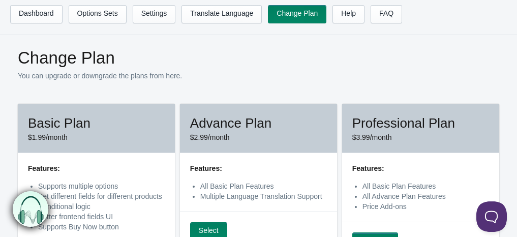
scroll to position [1, 0]
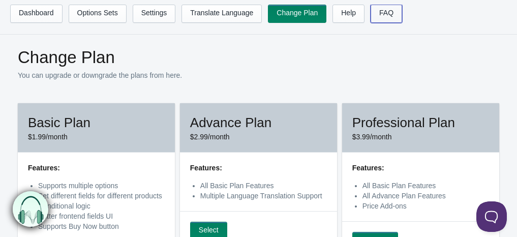
click at [379, 18] on link "FAQ" at bounding box center [386, 14] width 32 height 18
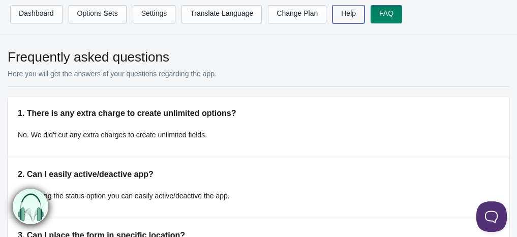
click at [337, 16] on link "Help" at bounding box center [348, 14] width 32 height 18
